Goal: Transaction & Acquisition: Purchase product/service

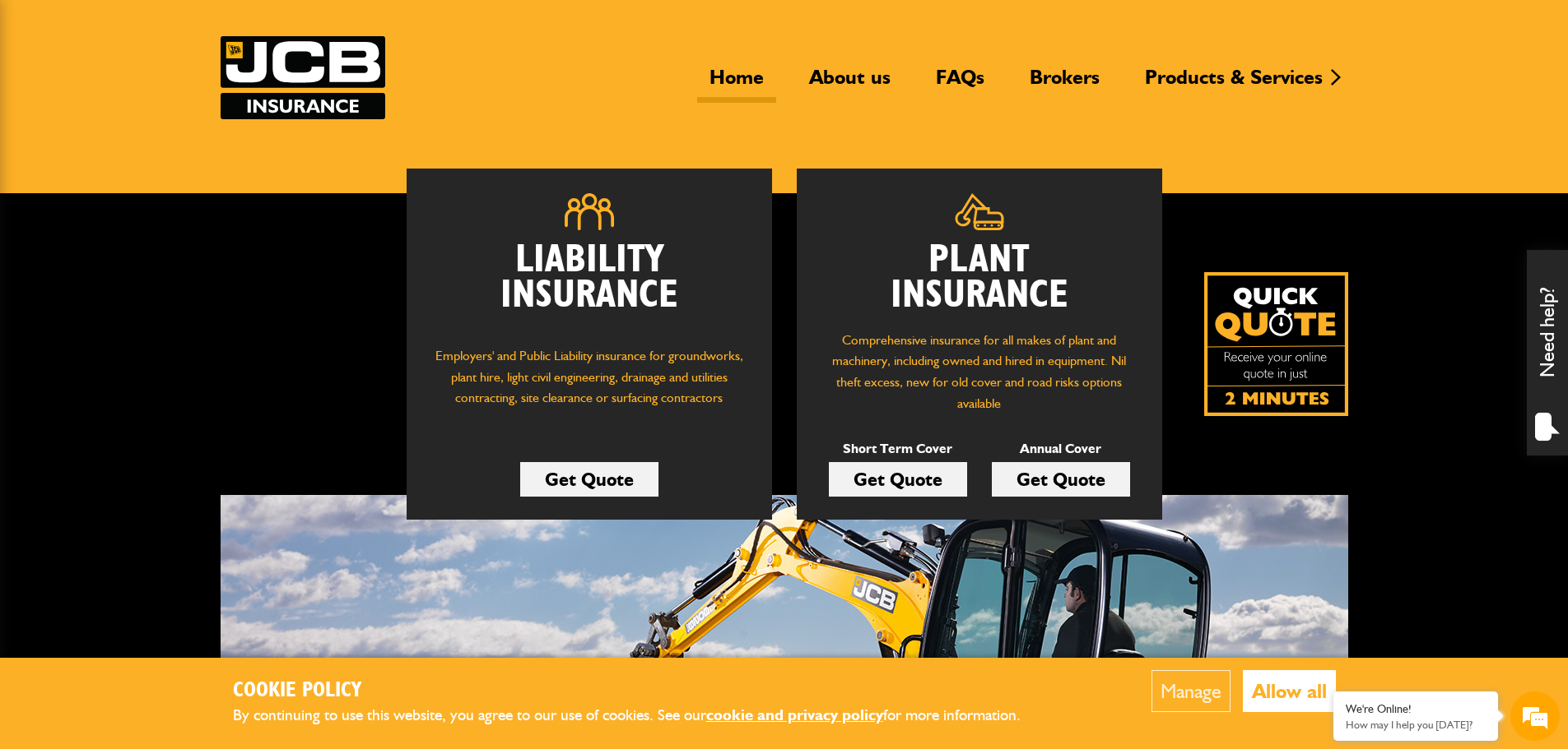
click at [894, 479] on link "Get Quote" at bounding box center [897, 480] width 138 height 35
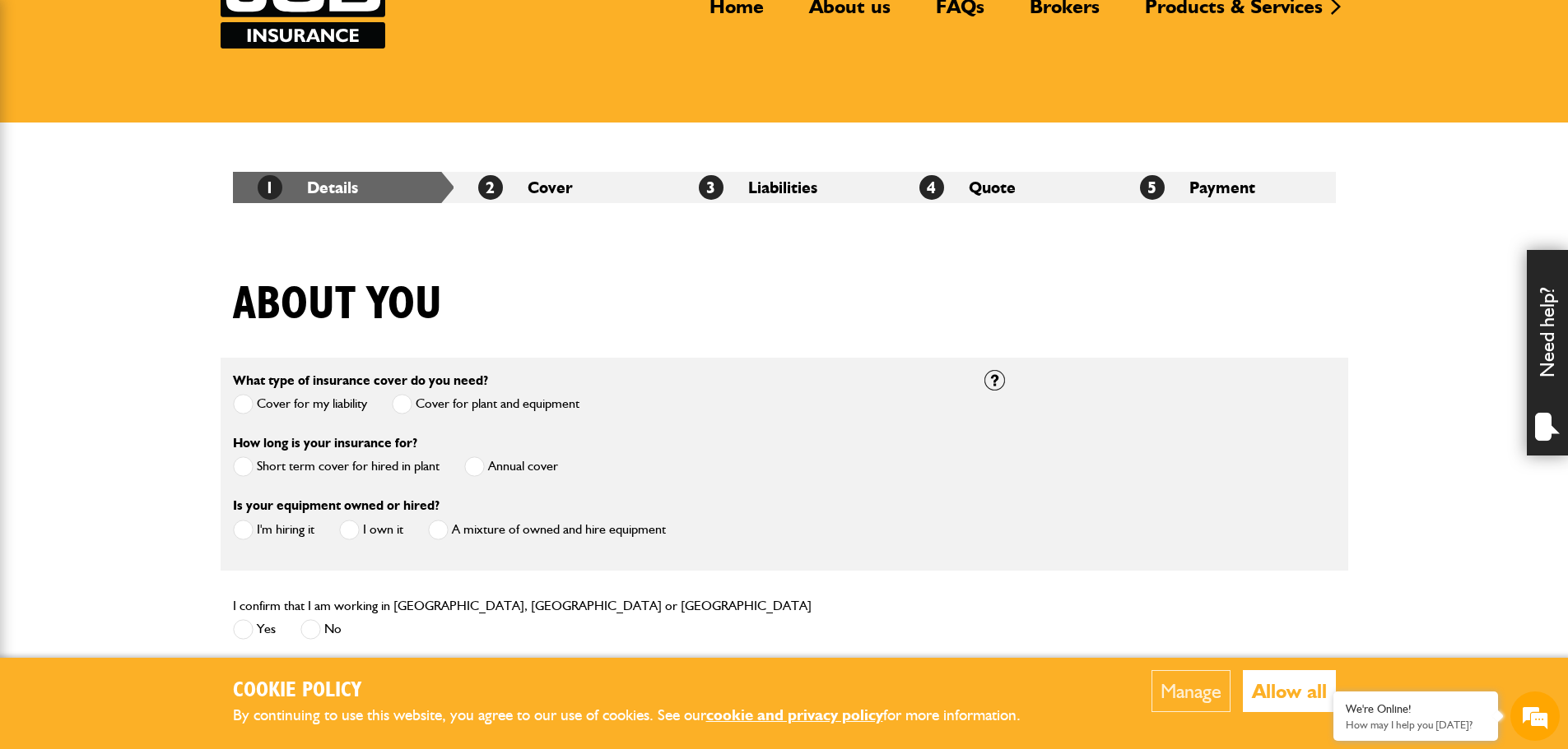
scroll to position [164, 0]
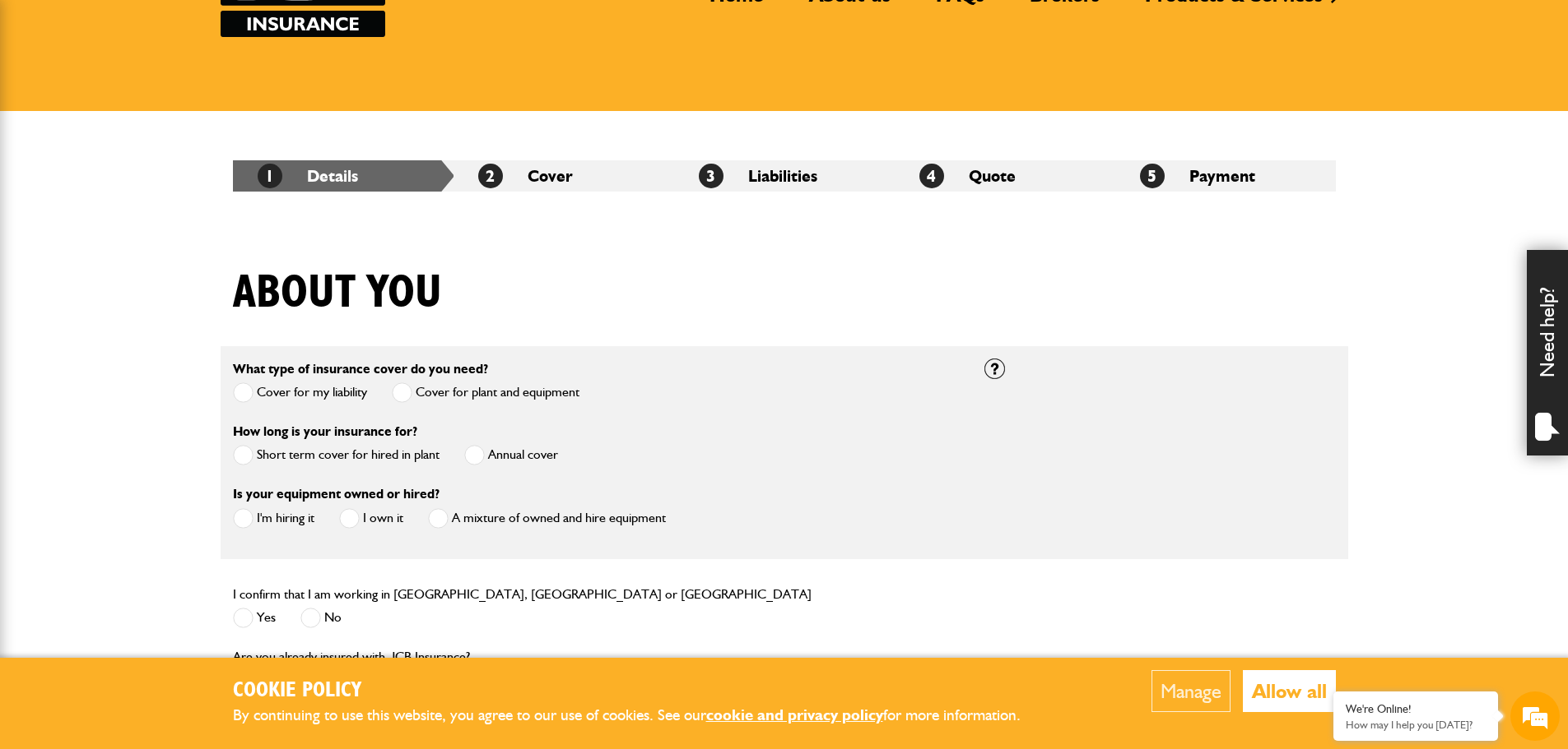
click at [240, 456] on span at bounding box center [243, 455] width 21 height 21
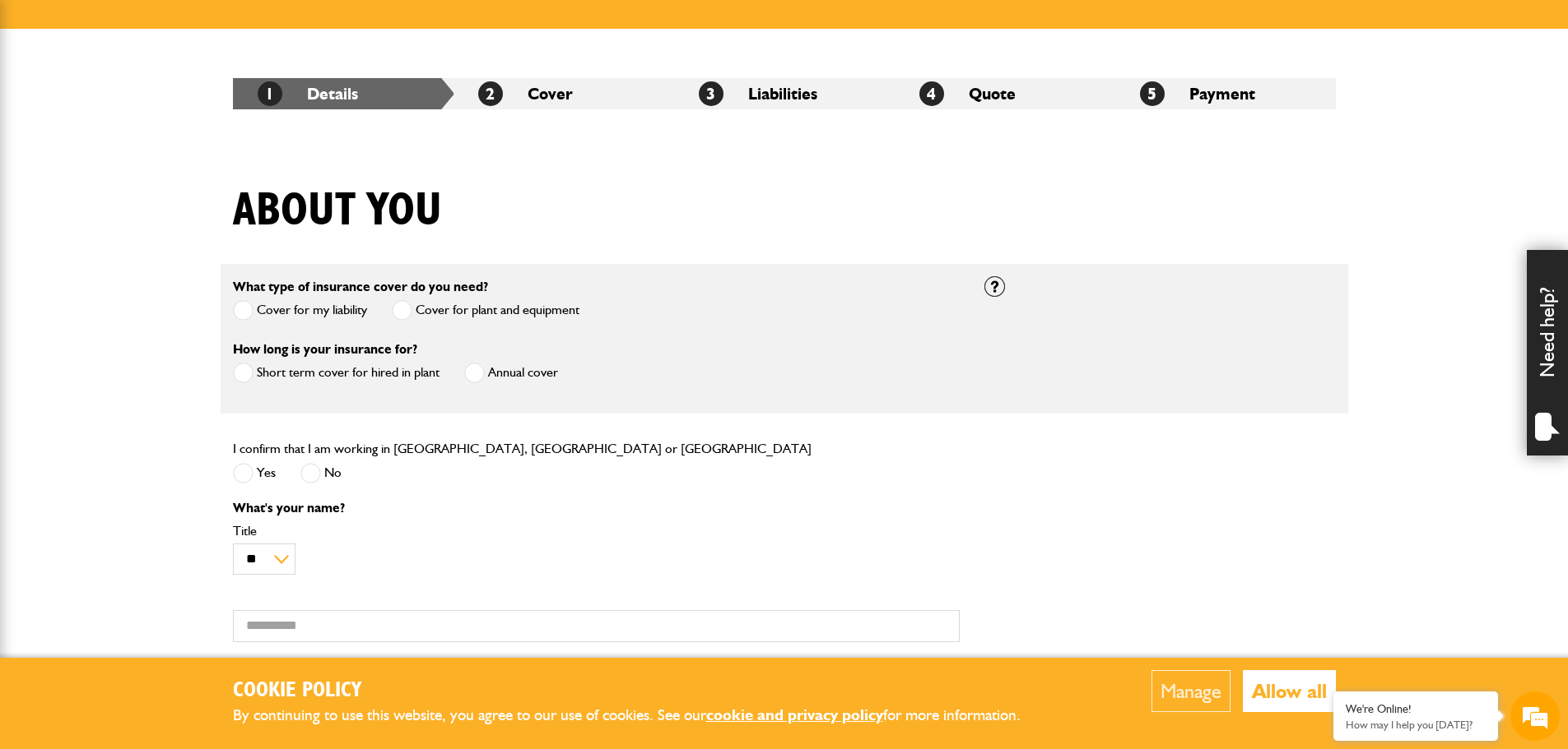
scroll to position [0, 0]
click at [247, 475] on span at bounding box center [243, 473] width 21 height 21
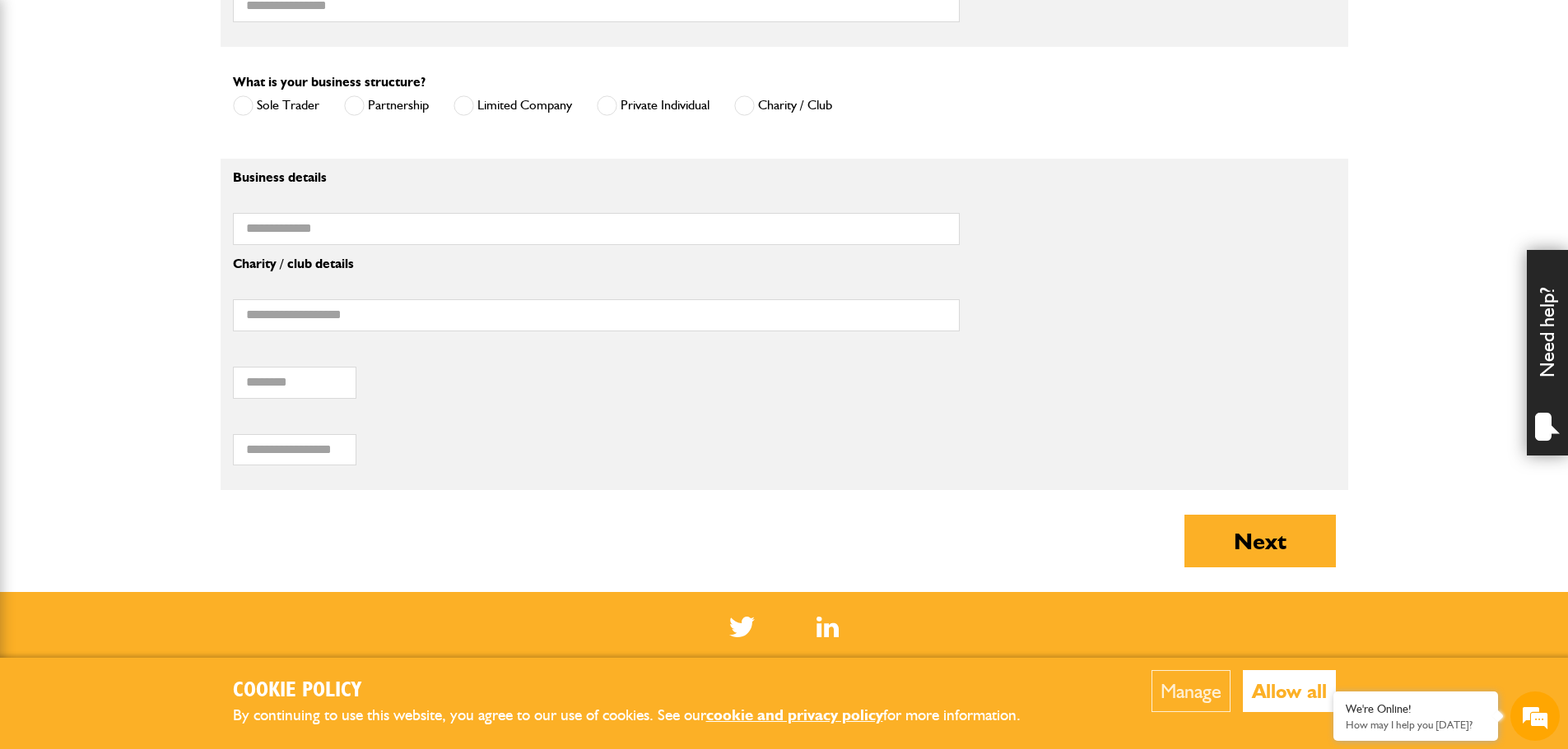
scroll to position [1151, 0]
